Goal: Register for event/course

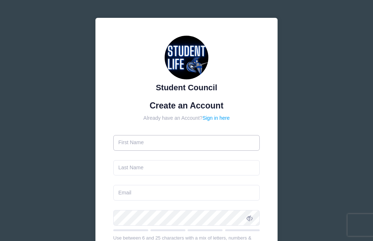
click at [213, 144] on input "text" at bounding box center [186, 143] width 147 height 16
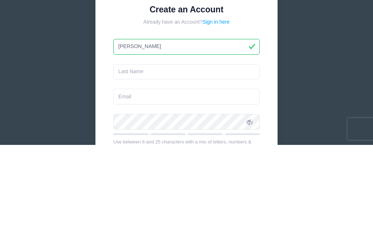
type input "Dawn"
click at [218, 160] on input "text" at bounding box center [186, 168] width 147 height 16
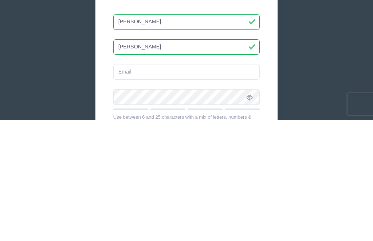
type input "[PERSON_NAME]"
click at [234, 185] on input "email" at bounding box center [186, 193] width 147 height 16
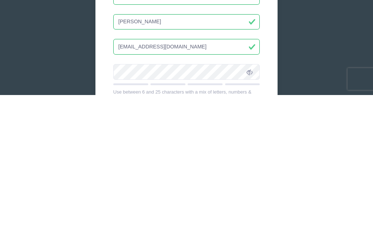
type input "mzdhenry@icloud.com"
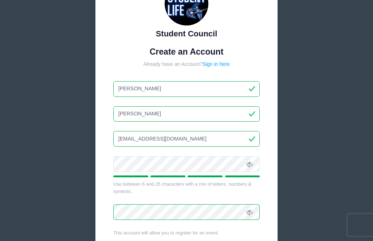
scroll to position [64, 0]
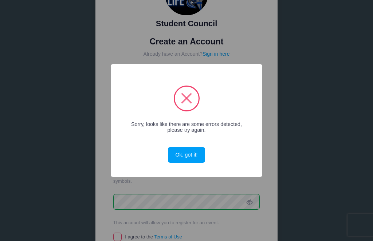
click at [195, 163] on button "Ok, got it!" at bounding box center [186, 155] width 37 height 16
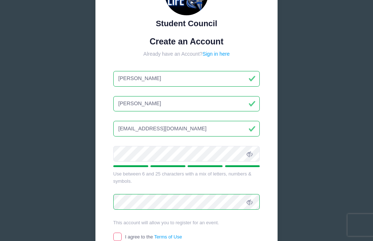
click at [119, 233] on input "I agree to the Terms of Use" at bounding box center [117, 237] width 8 height 8
checkbox input "true"
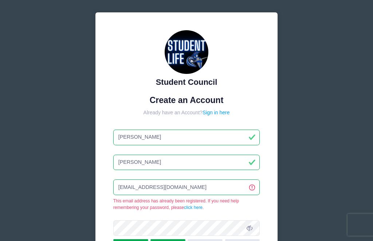
scroll to position [0, 0]
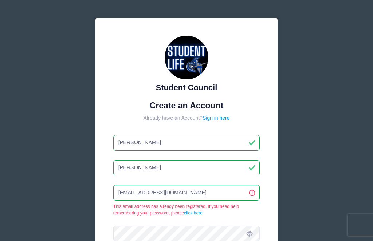
click at [214, 120] on link "Sign in here" at bounding box center [216, 118] width 27 height 6
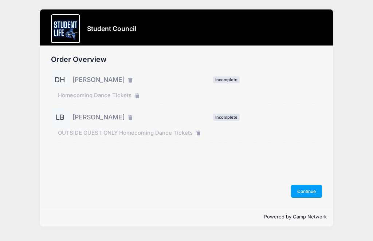
click at [311, 198] on button "Continue" at bounding box center [306, 191] width 31 height 12
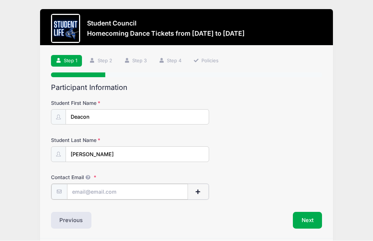
click at [153, 192] on input "Contact Email" at bounding box center [127, 192] width 121 height 16
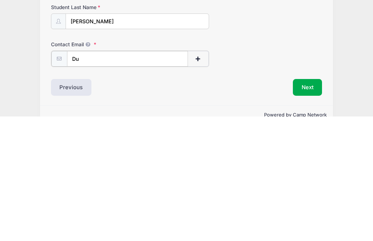
type input "D"
click at [312, 203] on button "Next" at bounding box center [308, 211] width 30 height 17
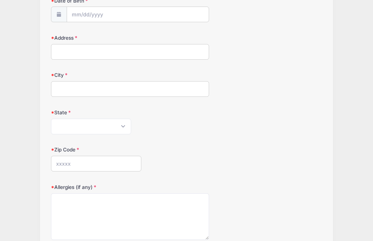
scroll to position [197, 0]
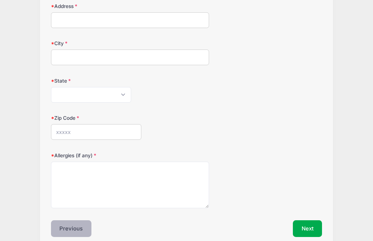
click at [62, 225] on button "Previous" at bounding box center [71, 229] width 41 height 17
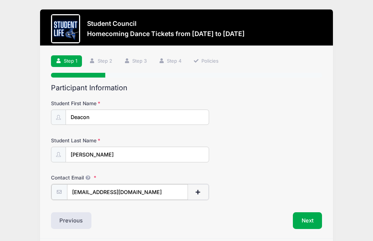
click at [173, 195] on input "deaconhenry@education.vchstrojans.org" at bounding box center [127, 192] width 121 height 16
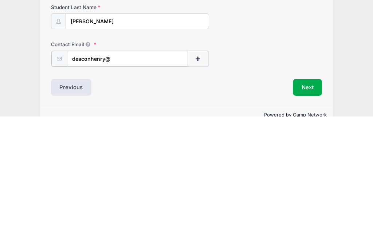
type input "deaconhenry"
type input "M"
type input "Mzdhenry@icloud.com"
click at [314, 203] on button "Next" at bounding box center [308, 211] width 30 height 17
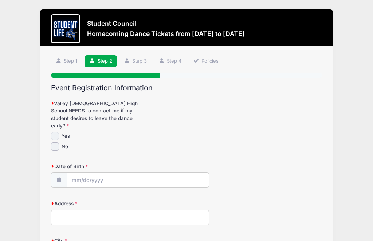
click at [57, 122] on div "Valley Christian High School NEEDS to contact me if my student desires to leave…" at bounding box center [186, 125] width 271 height 51
click at [55, 132] on input "Yes" at bounding box center [55, 136] width 8 height 8
checkbox input "true"
click at [147, 174] on input "Date of Birth" at bounding box center [138, 181] width 142 height 16
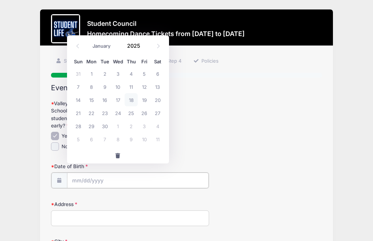
click at [119, 176] on input "Date of Birth" at bounding box center [138, 181] width 142 height 16
click at [85, 175] on input "Date of Birth" at bounding box center [138, 181] width 142 height 16
click at [103, 48] on select "January February March April May June July August September October November De…" at bounding box center [105, 45] width 32 height 9
select select "10"
click at [158, 118] on span "22" at bounding box center [157, 112] width 13 height 13
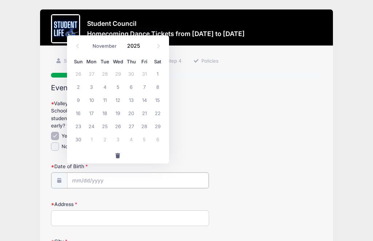
type input "11/22/2025"
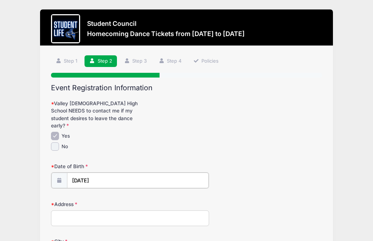
click at [101, 173] on input "11/22/2025" at bounding box center [138, 181] width 142 height 16
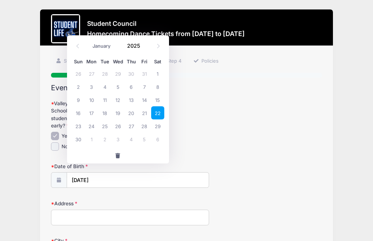
click at [158, 44] on icon at bounding box center [158, 46] width 5 height 5
select select "11"
click at [134, 47] on input "2025" at bounding box center [136, 45] width 24 height 11
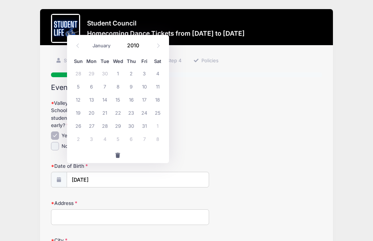
type input "2010"
click at [114, 175] on input "11/22/2025" at bounding box center [138, 181] width 142 height 16
click at [76, 45] on icon at bounding box center [77, 45] width 5 height 5
click at [104, 175] on input "11/22/2025" at bounding box center [138, 180] width 142 height 16
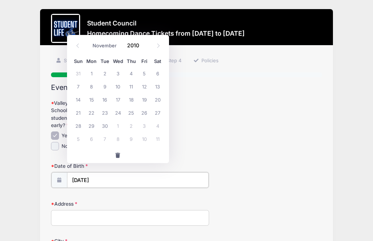
click at [100, 177] on input "11/22/2025" at bounding box center [138, 180] width 142 height 16
click at [125, 175] on input "11/22/2025" at bounding box center [138, 180] width 142 height 16
click at [74, 48] on span at bounding box center [78, 46] width 12 height 12
click at [157, 47] on icon at bounding box center [158, 45] width 5 height 5
select select "10"
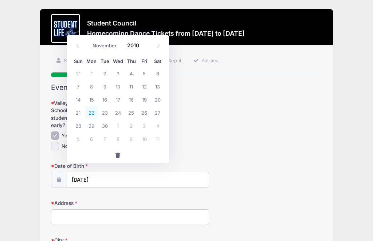
click at [91, 111] on span "22" at bounding box center [91, 112] width 13 height 13
type input "11/22/2010"
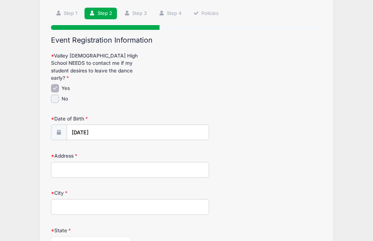
click at [156, 164] on input "Address" at bounding box center [130, 171] width 158 height 16
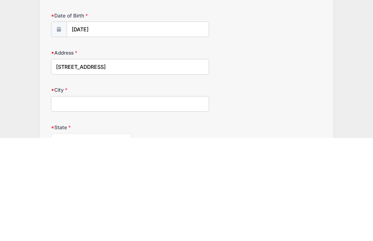
type input "1641 W. Satinwood Dr."
click at [63, 200] on input "City" at bounding box center [130, 208] width 158 height 16
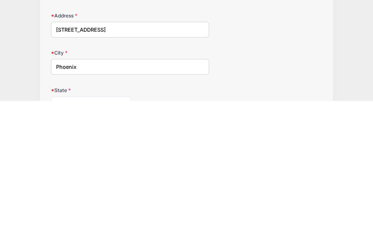
type input "Phoenix"
click at [60, 237] on select "Alabama Alaska American Samoa Arizona Arkansas Armed Forces Africa Armed Forces…" at bounding box center [91, 245] width 80 height 16
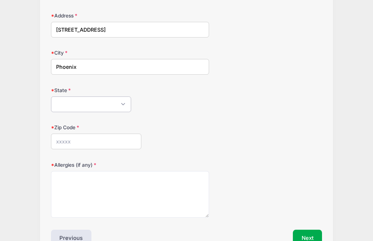
select select "AZ"
click at [63, 139] on input "Zip Code" at bounding box center [96, 142] width 90 height 16
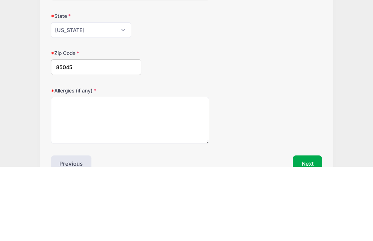
type input "85045"
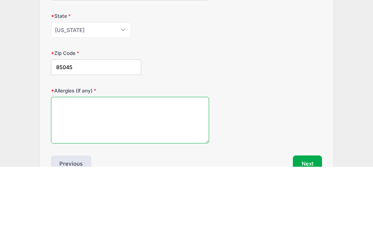
click at [60, 171] on textarea "Allergies (if any)" at bounding box center [130, 194] width 158 height 47
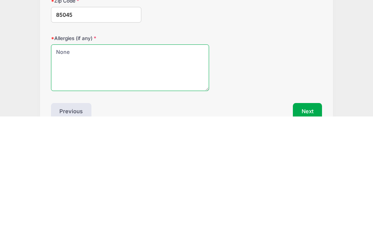
type textarea "None"
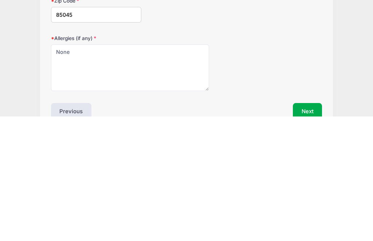
click at [308, 228] on button "Next" at bounding box center [308, 236] width 30 height 17
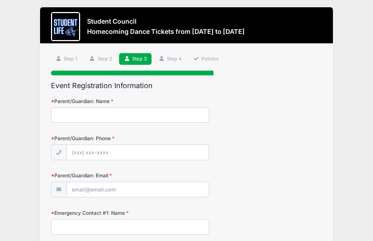
scroll to position [0, 0]
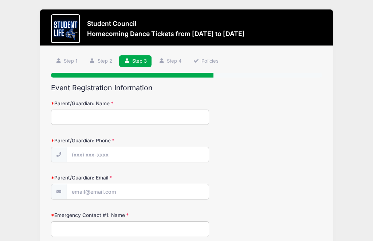
click at [152, 120] on input "Parent/Guardian: Name" at bounding box center [130, 118] width 158 height 16
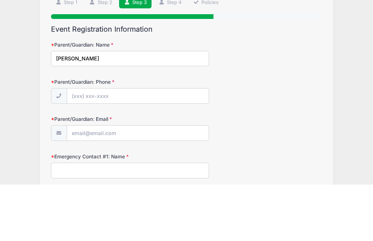
type input "Dawn Henry"
click at [80, 145] on input "Parent/Guardian: Phone" at bounding box center [138, 153] width 142 height 16
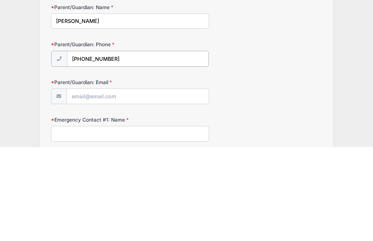
type input "(602) 570-2066"
click at [180, 182] on input "Parent/Guardian: Email" at bounding box center [138, 190] width 142 height 16
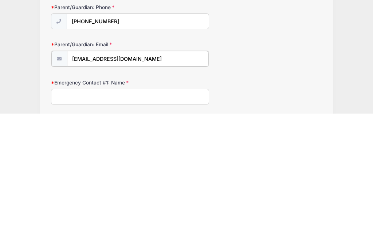
type input "Mzdhenry@icloud.com"
click at [64, 216] on input "Emergency Contact #1: Name" at bounding box center [130, 224] width 158 height 16
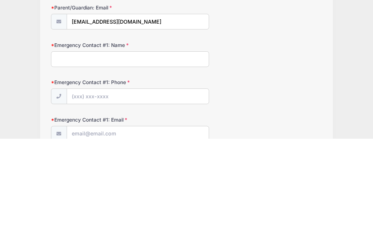
scroll to position [68, 0]
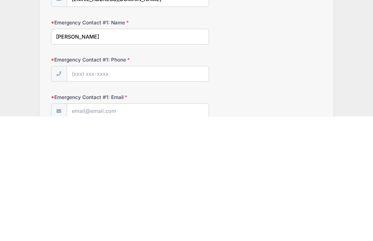
type input "Daryl Henry"
click at [84, 191] on input "Emergency Contact #1: Phone" at bounding box center [138, 199] width 142 height 16
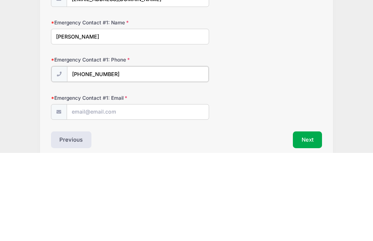
scroll to position [126, 0]
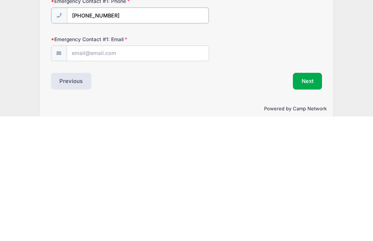
type input "(480) 793-2929"
click at [76, 170] on input "Emergency Contact #1: Email" at bounding box center [138, 178] width 142 height 16
click at [90, 170] on input "Mrdehenry@icloud.com" at bounding box center [138, 178] width 142 height 16
type input "Mrdhenry@icloud.com"
click at [308, 197] on button "Next" at bounding box center [308, 205] width 30 height 17
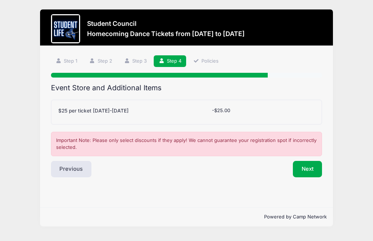
scroll to position [16, 0]
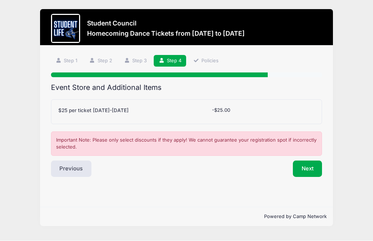
click at [280, 107] on div at bounding box center [296, 112] width 44 height 10
click at [128, 107] on label "$25 per ticket September 6-20" at bounding box center [93, 110] width 70 height 7
click at [0, 0] on select "Please Select Yes (-$25.00) No" at bounding box center [0, 0] width 0 height 0
click at [306, 161] on button "Next" at bounding box center [308, 169] width 30 height 17
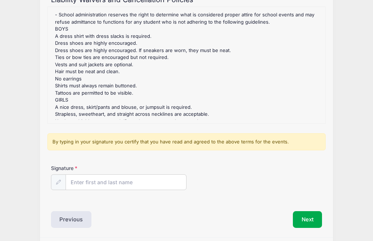
scroll to position [88, 0]
click at [161, 183] on input "Signature" at bounding box center [126, 183] width 120 height 16
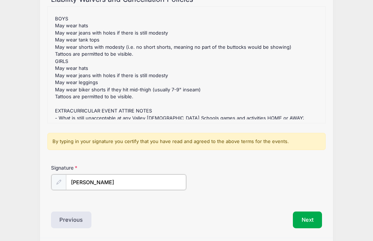
type input "Dawn henry"
click at [310, 221] on button "Next" at bounding box center [308, 219] width 30 height 17
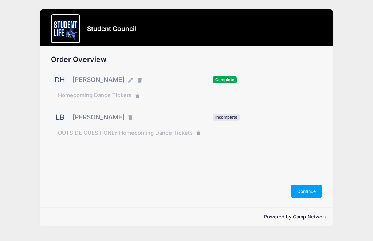
click at [301, 198] on button "Continue" at bounding box center [306, 191] width 31 height 12
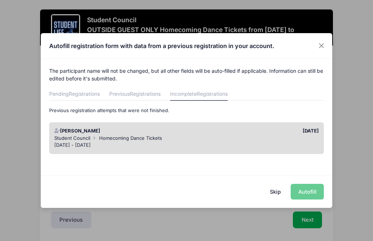
click at [288, 142] on div "Oct 18 - Oct 18, 2025" at bounding box center [186, 145] width 265 height 7
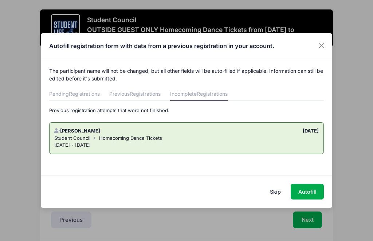
click at [278, 192] on button "Skip" at bounding box center [276, 192] width 26 height 16
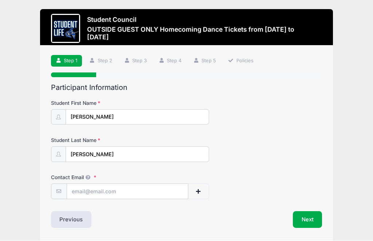
click at [306, 219] on button "Next" at bounding box center [308, 220] width 30 height 17
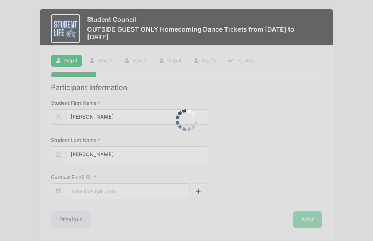
scroll to position [9, 0]
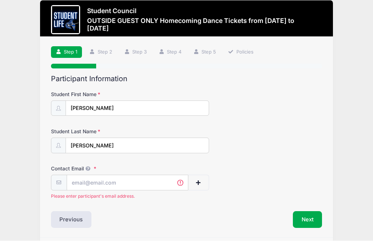
click at [304, 219] on button "Next" at bounding box center [308, 220] width 30 height 17
click at [308, 223] on button "Next" at bounding box center [308, 220] width 30 height 17
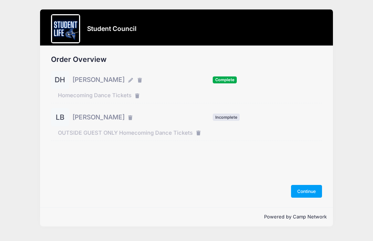
click at [297, 205] on div "Order Overview DH [PERSON_NAME] Complete" at bounding box center [186, 126] width 293 height 161
click at [302, 198] on button "Continue" at bounding box center [306, 191] width 31 height 12
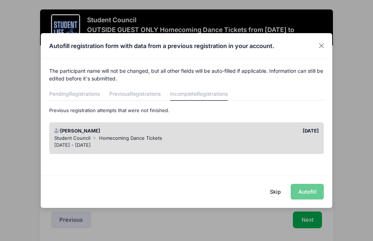
click at [82, 97] on span "Registrations" at bounding box center [84, 94] width 31 height 6
